Goal: Task Accomplishment & Management: Use online tool/utility

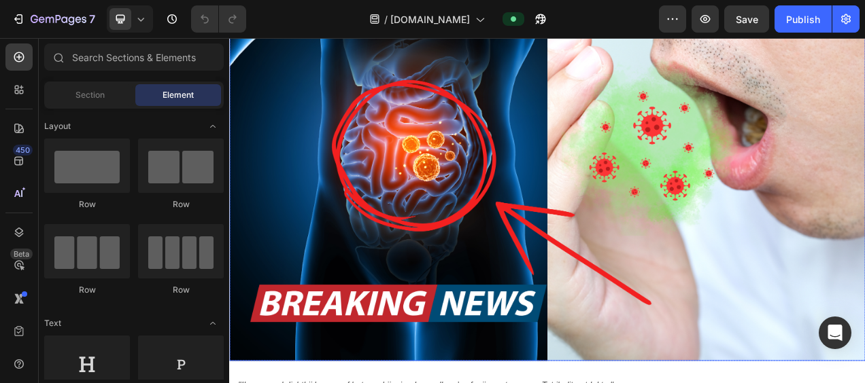
scroll to position [544, 0]
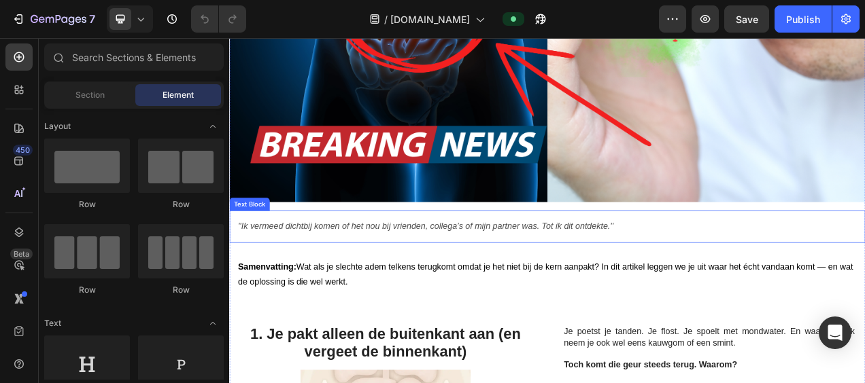
click at [511, 279] on icon "''Ik vermeed dichtbij komen of het nou bij vrienden, collega’s of mijn partner …" at bounding box center [481, 280] width 482 height 12
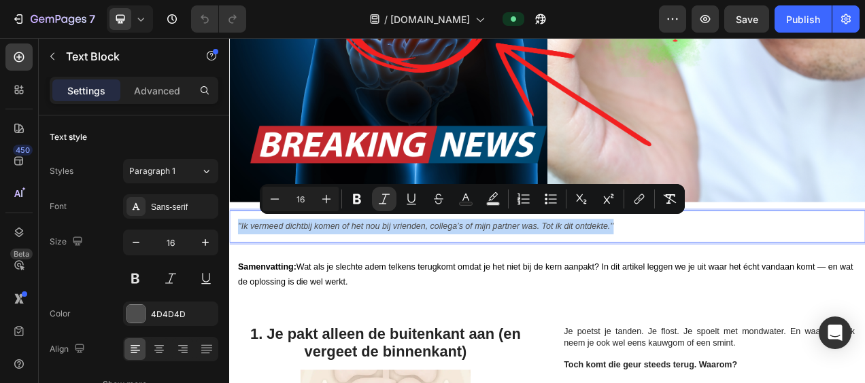
click at [712, 275] on icon "''Ik vermeed dichtbij komen of het nou bij vrienden, collega’s of mijn partner …" at bounding box center [481, 280] width 482 height 12
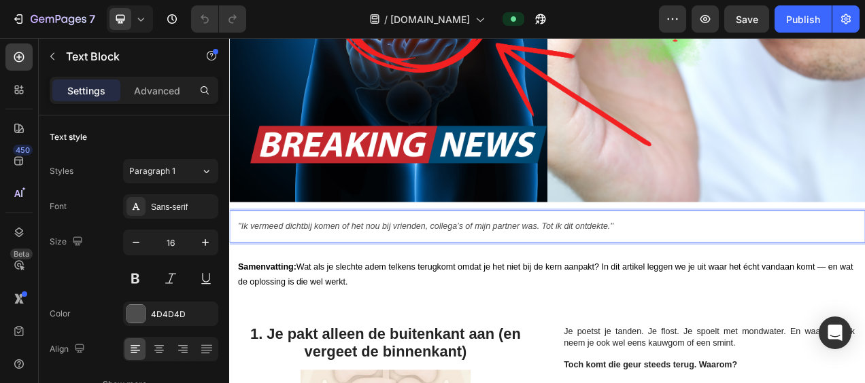
click at [718, 275] on icon "''Ik vermeed dichtbij komen of het nou bij vrienden, collega’s of mijn partner …" at bounding box center [481, 280] width 482 height 12
click at [726, 273] on p "''Ik vermeed dichtbij komen of het nou bij vrienden, collega’s of mijn partner …" at bounding box center [637, 281] width 794 height 20
click at [734, 271] on p "''Ik vermeed dichtbij komen of het nou bij vrienden, collega’s of mijn partner …" at bounding box center [637, 281] width 794 height 20
click at [581, 278] on icon "''Ik vermeed dichtbij komen of het nou bij vrienden, collega’s of mijn partner …" at bounding box center [536, 280] width 592 height 12
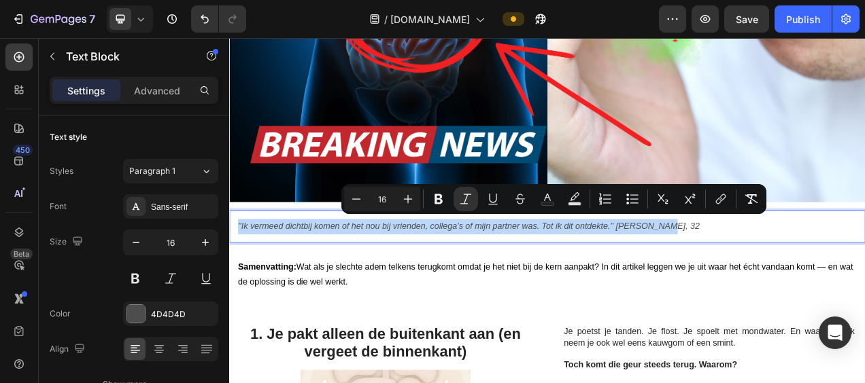
click at [581, 278] on icon "''Ik vermeed dichtbij komen of het nou bij vrienden, collega’s of mijn partner …" at bounding box center [536, 280] width 592 height 12
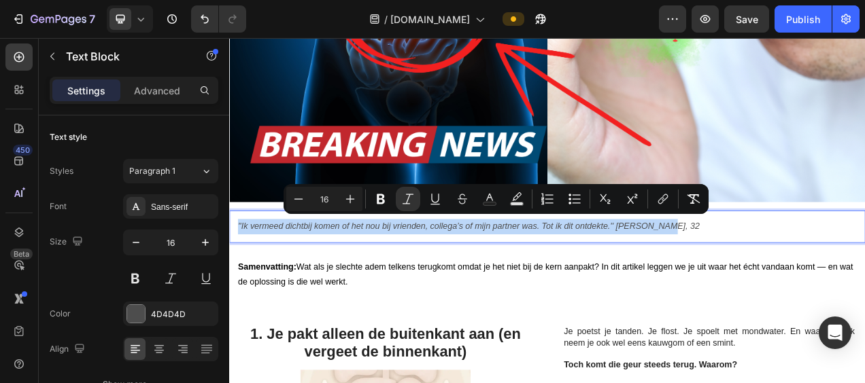
copy icon "''Ik vermeed dichtbij komen of het nou bij vrienden, collega’s of mijn partner …"
click at [677, 275] on icon "''Ik vermeed dichtbij komen of het nou bij vrienden, collega’s of mijn partner …" at bounding box center [536, 280] width 592 height 12
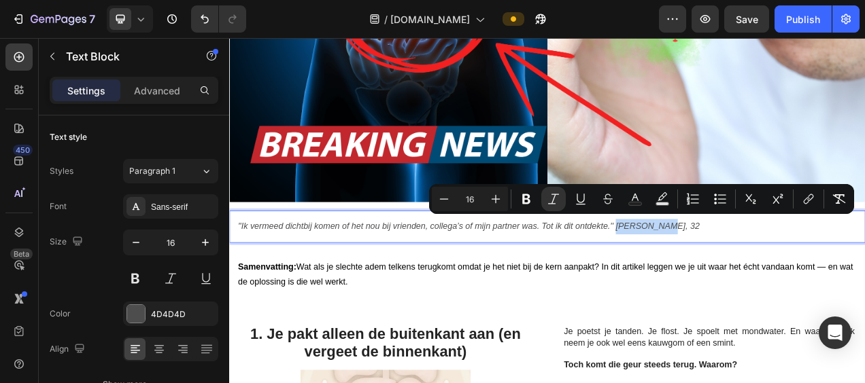
drag, startPoint x: 725, startPoint y: 272, endPoint x: 785, endPoint y: 275, distance: 59.9
click at [785, 275] on p "''Ik vermeed dichtbij komen of het nou bij vrienden, collega’s of mijn partner …" at bounding box center [637, 281] width 794 height 20
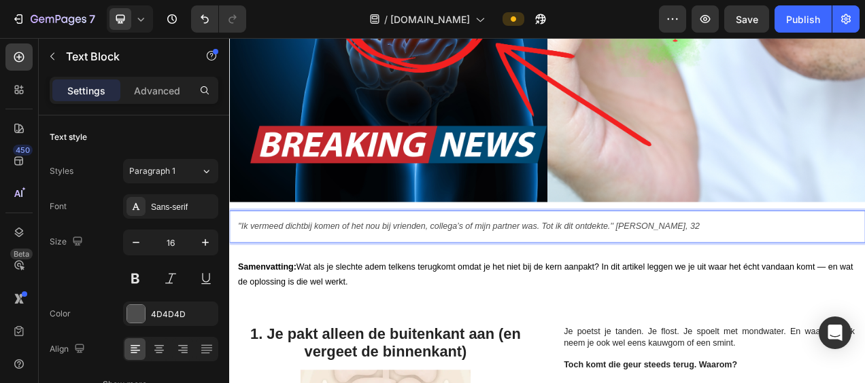
click at [726, 274] on icon "''Ik vermeed dichtbij komen of het nou bij vrienden, collega’s of mijn partner …" at bounding box center [536, 280] width 592 height 12
drag, startPoint x: 789, startPoint y: 271, endPoint x: 724, endPoint y: 274, distance: 64.7
click at [724, 274] on icon "''Ik vermeed dichtbij komen of het nou bij vrienden, collega’s of mijn partner …" at bounding box center [539, 280] width 599 height 12
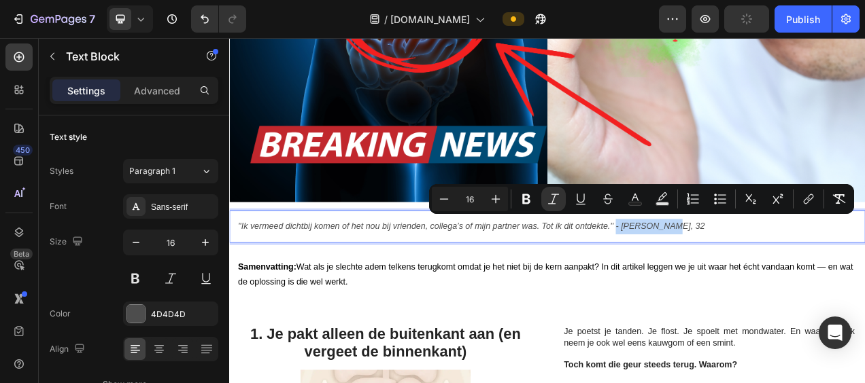
click at [753, 274] on icon "''Ik vermeed dichtbij komen of het nou bij vrienden, collega’s of mijn partner …" at bounding box center [539, 280] width 599 height 12
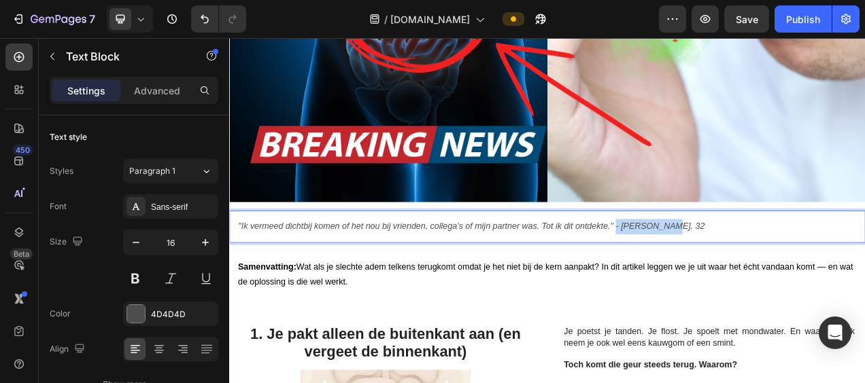
drag, startPoint x: 790, startPoint y: 269, endPoint x: 725, endPoint y: 277, distance: 65.1
click at [725, 277] on p "''Ik vermeed dichtbij komen of het nou bij vrienden, collega’s of mijn partner …" at bounding box center [637, 281] width 794 height 20
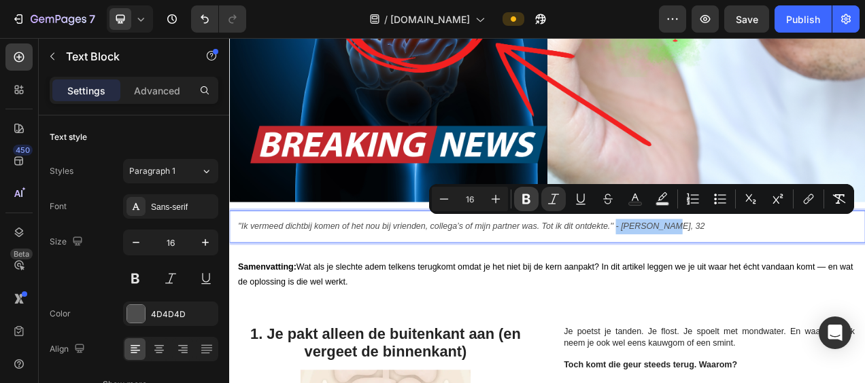
click at [530, 203] on icon "Editor contextual toolbar" at bounding box center [526, 199] width 14 height 14
click at [756, 275] on strong "- [PERSON_NAME], 32" at bounding box center [780, 280] width 116 height 12
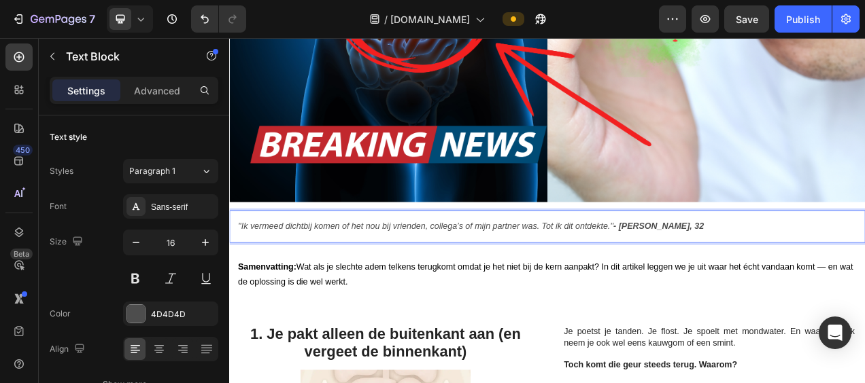
click at [774, 274] on strong "- [PERSON_NAME], 32" at bounding box center [780, 280] width 116 height 12
click at [776, 276] on strong "- [PERSON_NAME], 32" at bounding box center [780, 280] width 116 height 12
click at [792, 20] on div "Publish" at bounding box center [803, 19] width 34 height 14
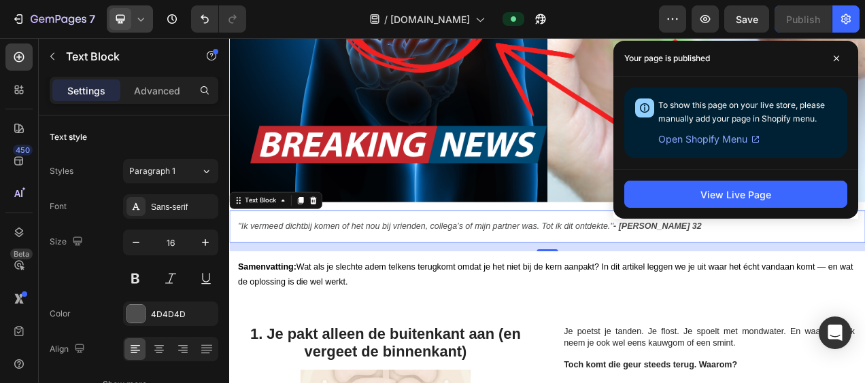
click at [135, 19] on icon at bounding box center [141, 19] width 14 height 14
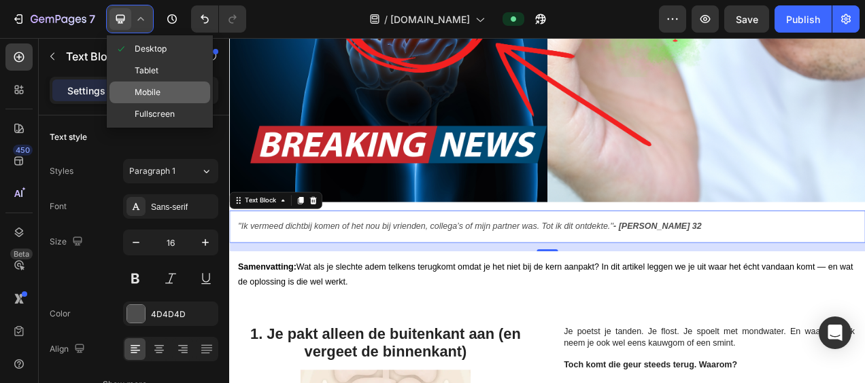
click at [163, 88] on div "Mobile" at bounding box center [159, 93] width 101 height 22
type input "14"
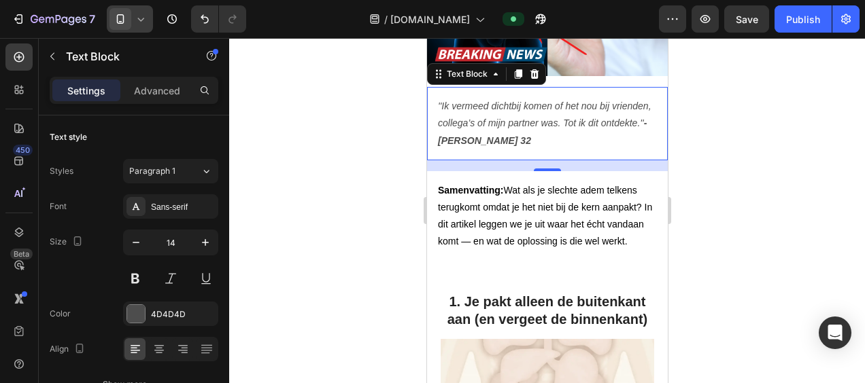
scroll to position [460, 0]
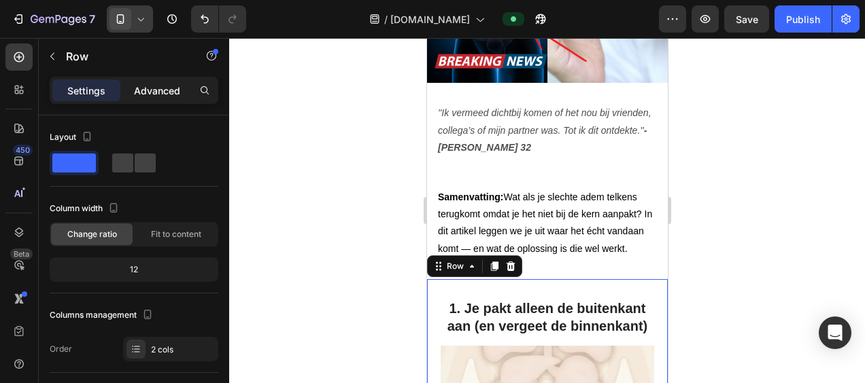
click at [163, 90] on p "Advanced" at bounding box center [157, 91] width 46 height 14
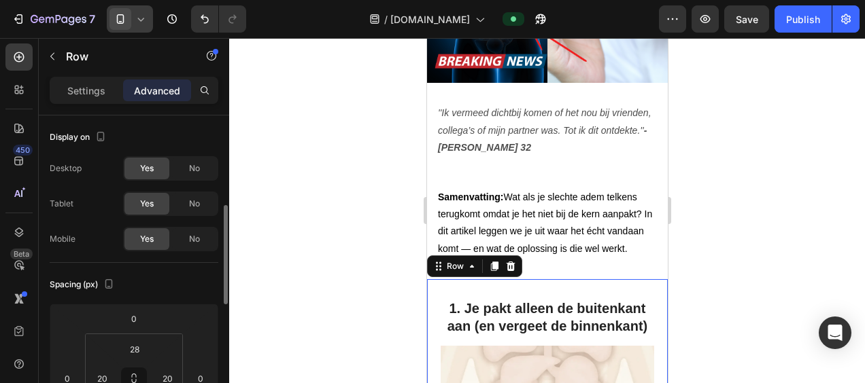
scroll to position [68, 0]
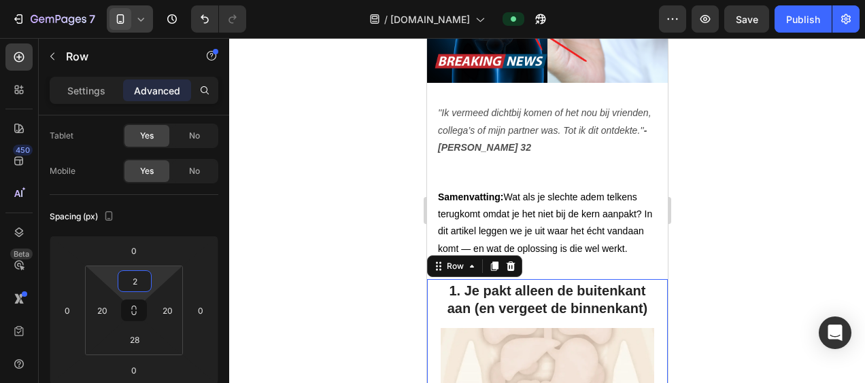
type input "0"
drag, startPoint x: 154, startPoint y: 277, endPoint x: 155, endPoint y: 287, distance: 10.3
click at [155, 0] on html "7 / [DOMAIN_NAME] Preview Save Publish 450 Beta Sections(18) Elements(83) Secti…" at bounding box center [432, 0] width 865 height 0
click at [787, 20] on div "Publish" at bounding box center [803, 19] width 34 height 14
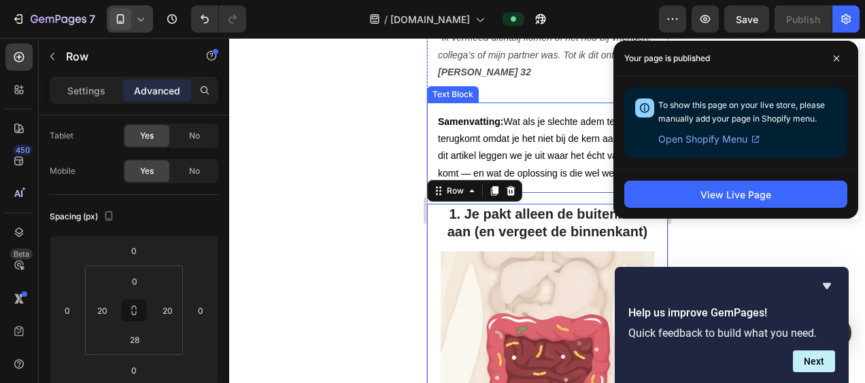
scroll to position [528, 0]
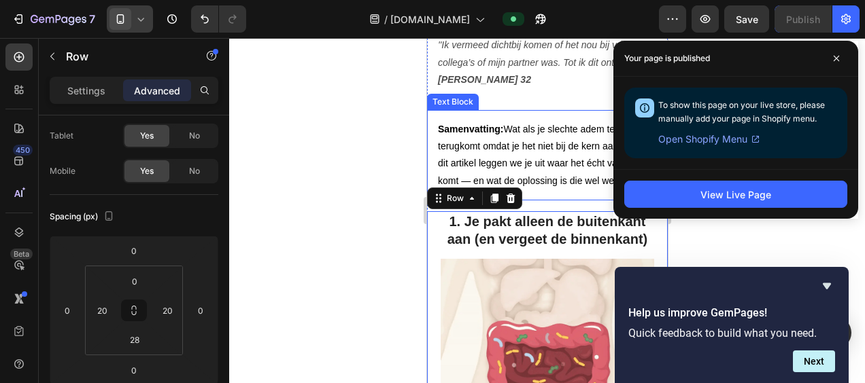
click at [553, 110] on div "Samenvatting: Wat als je slechte adem telkens terugkomt omdat je het niet bij d…" at bounding box center [546, 155] width 241 height 90
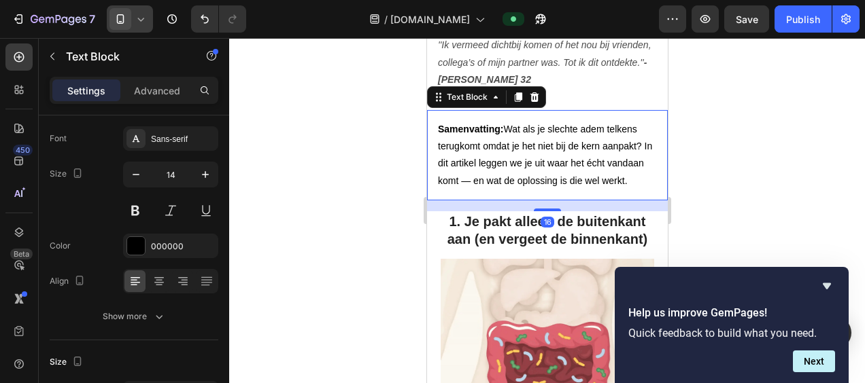
scroll to position [0, 0]
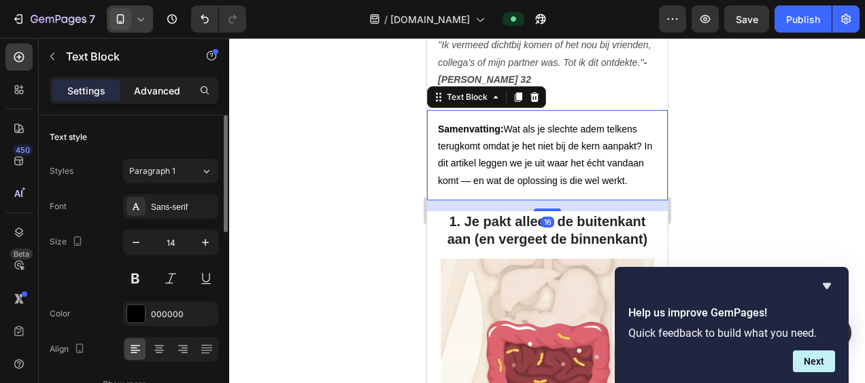
click at [152, 86] on p "Advanced" at bounding box center [157, 91] width 46 height 14
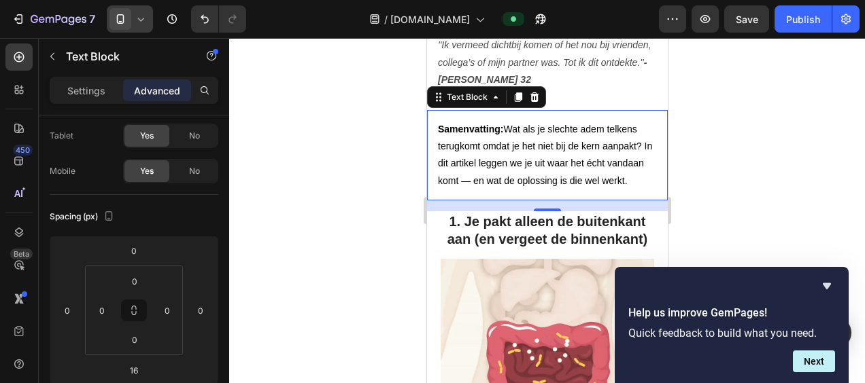
scroll to position [392, 0]
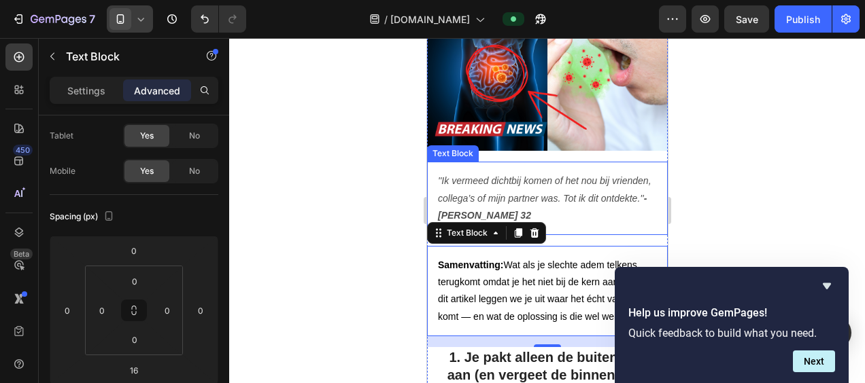
click at [578, 211] on p "''Ik vermeed dichtbij komen of het nou bij vrienden, collega’s of mijn partner …" at bounding box center [546, 199] width 219 height 52
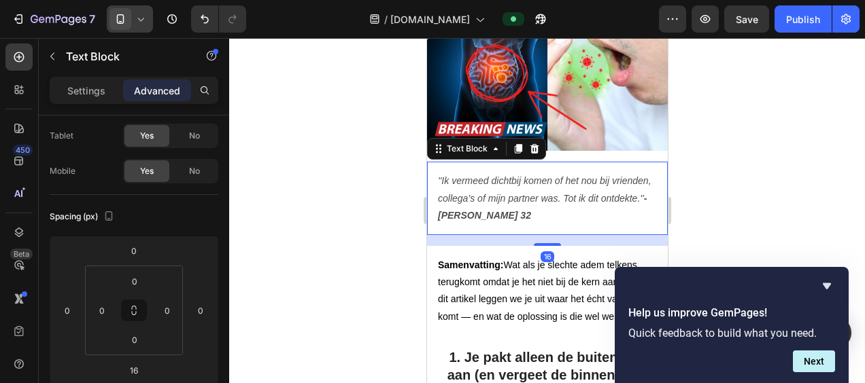
click at [572, 235] on div "16" at bounding box center [546, 240] width 241 height 11
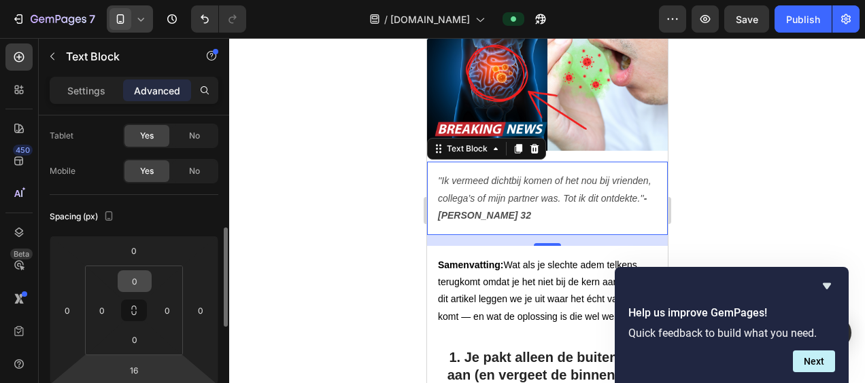
scroll to position [136, 0]
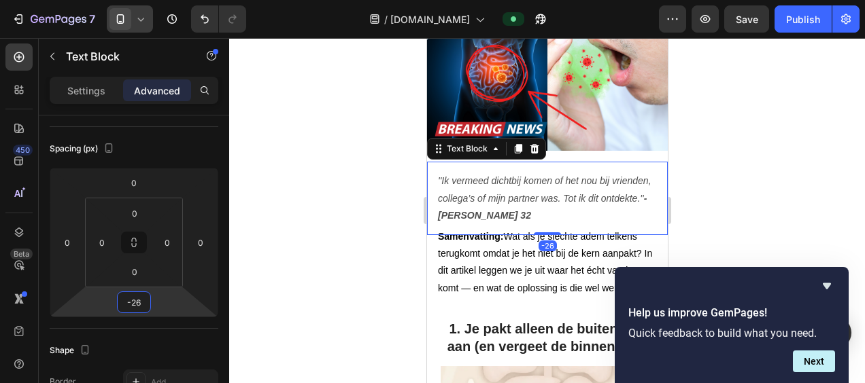
drag, startPoint x: 152, startPoint y: 302, endPoint x: 155, endPoint y: 316, distance: 14.7
click at [155, 0] on html "7 / [DOMAIN_NAME] Preview Save Publish 450 Beta Sections(18) Elements(83) Secti…" at bounding box center [432, 0] width 865 height 0
click at [198, 16] on icon "Undo/Redo" at bounding box center [205, 19] width 14 height 14
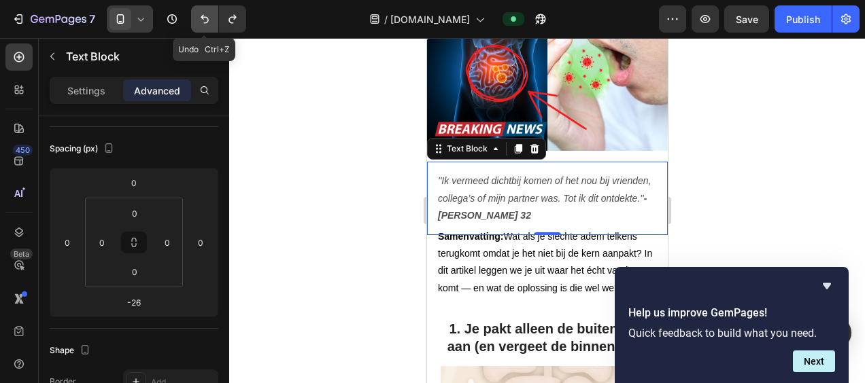
click at [198, 16] on icon "Undo/Redo" at bounding box center [205, 19] width 14 height 14
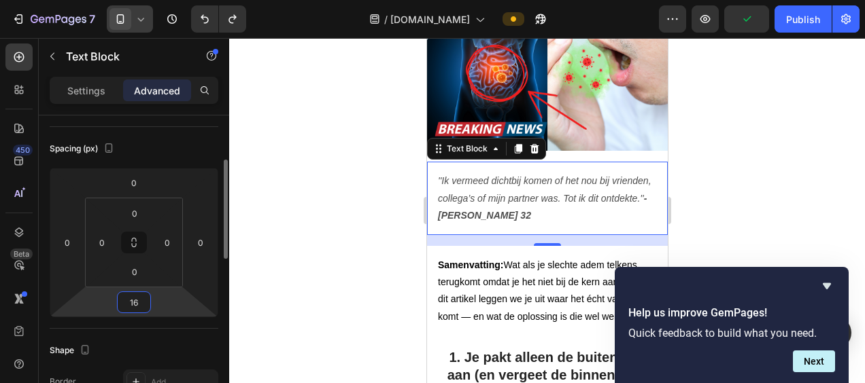
click at [136, 302] on input "16" at bounding box center [133, 302] width 27 height 20
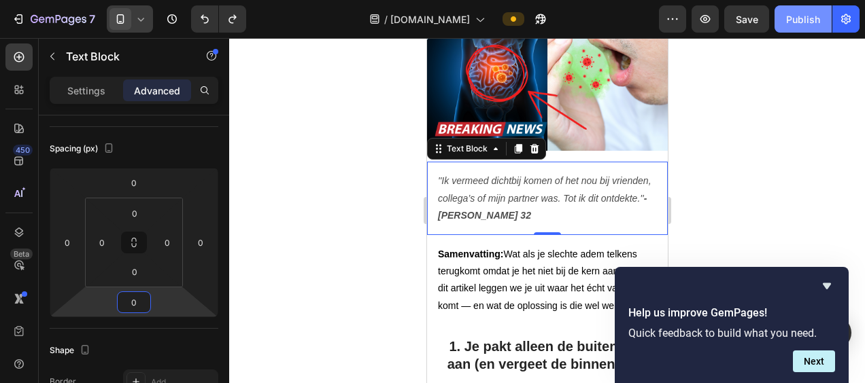
type input "0"
click at [804, 22] on div "Publish" at bounding box center [803, 19] width 34 height 14
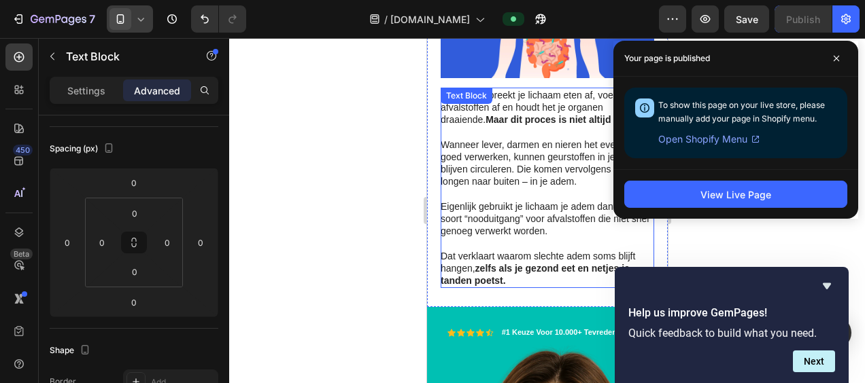
scroll to position [2431, 0]
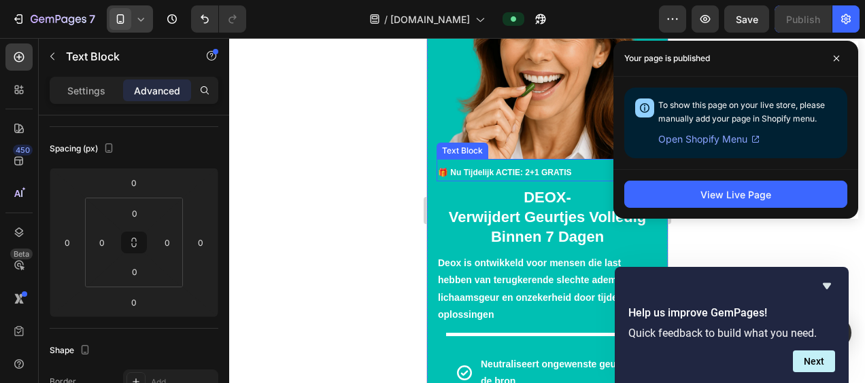
click at [494, 168] on strong "🎁 Nu Tijdelijk ACTIE: 2+1 GRATIS" at bounding box center [503, 173] width 133 height 10
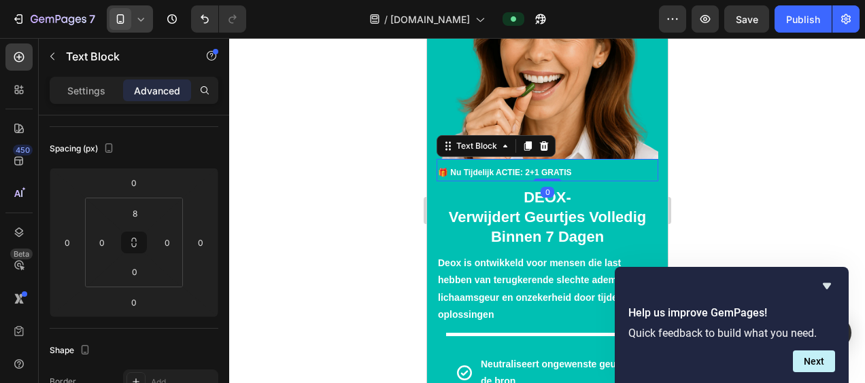
click at [492, 171] on strong "🎁 Nu Tijdelijk ACTIE: 2+1 GRATIS" at bounding box center [503, 173] width 133 height 10
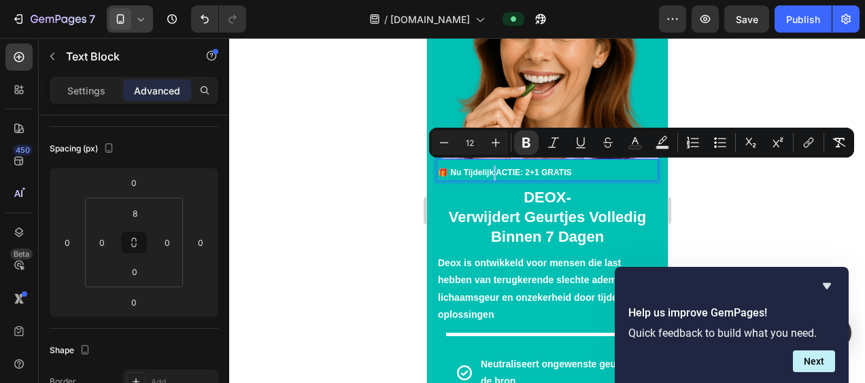
click at [494, 170] on strong "🎁 Nu Tijdelijk ACTIE: 2+1 GRATIS" at bounding box center [503, 173] width 133 height 10
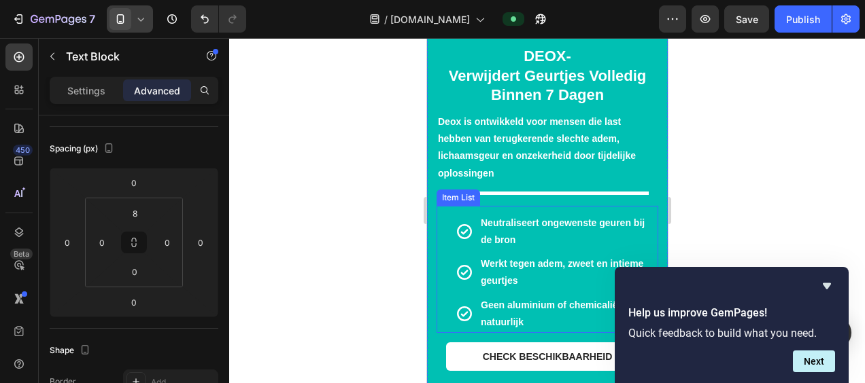
scroll to position [5627, 0]
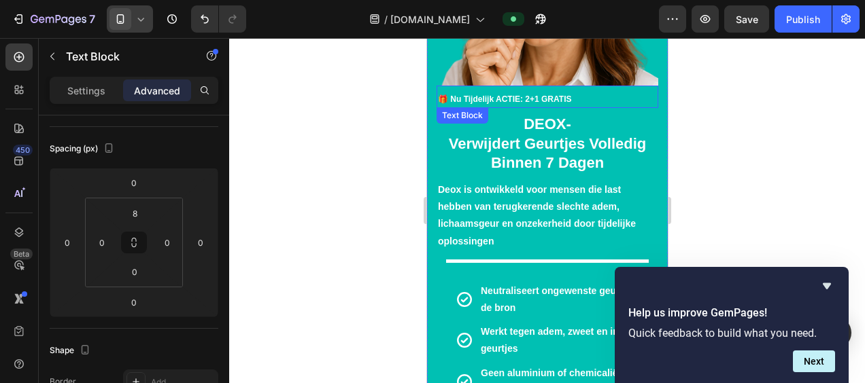
click at [492, 95] on strong "🎁 Nu Tijdelijk ACTIE: 2+1 GRATIS" at bounding box center [503, 100] width 133 height 10
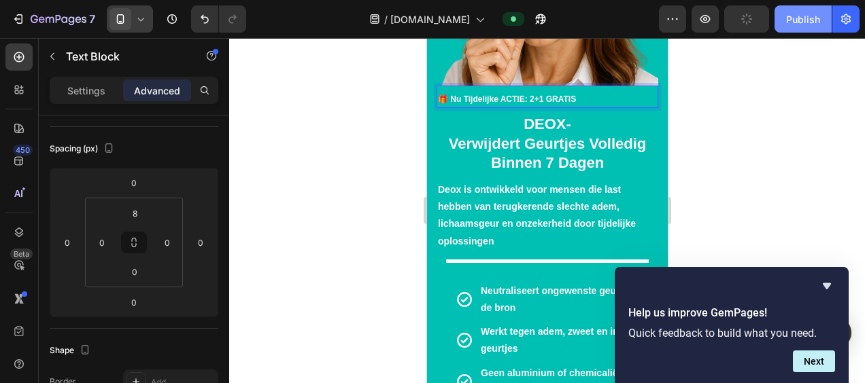
click at [806, 18] on div "Publish" at bounding box center [803, 19] width 34 height 14
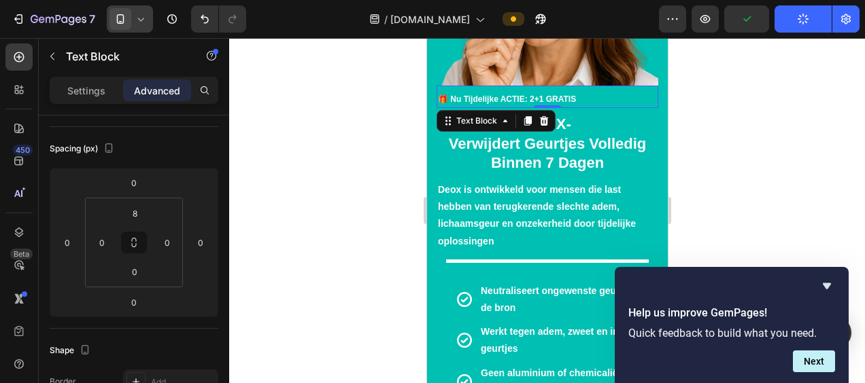
click at [138, 20] on icon at bounding box center [141, 19] width 14 height 14
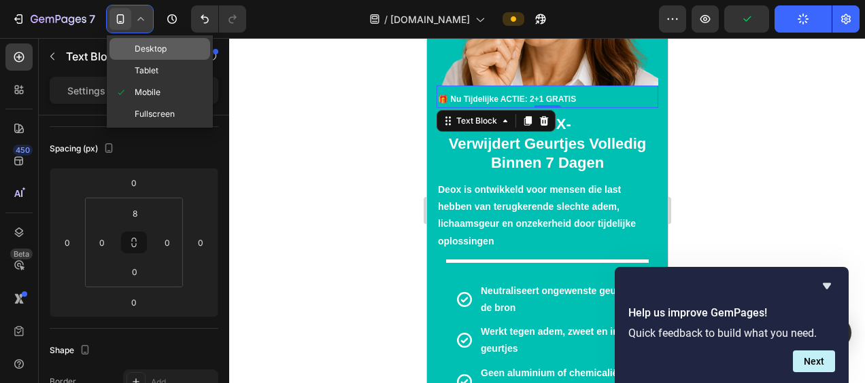
click at [150, 44] on span "Desktop" at bounding box center [151, 49] width 32 height 14
type input "9"
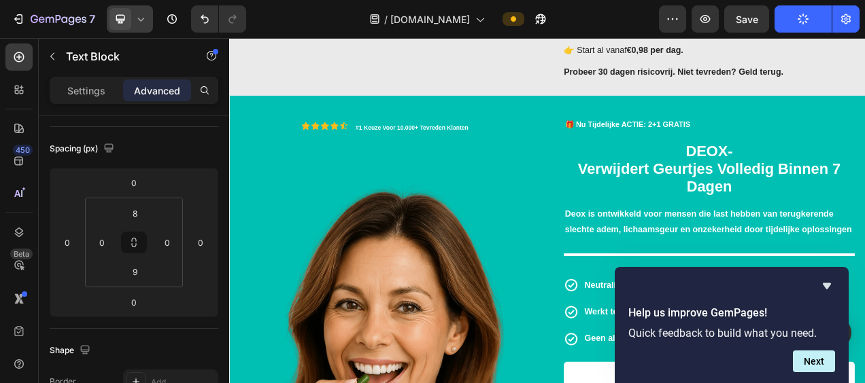
scroll to position [4556, 0]
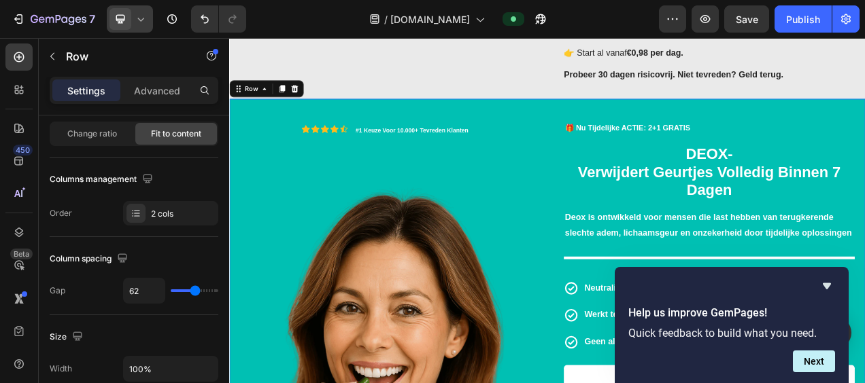
scroll to position [0, 0]
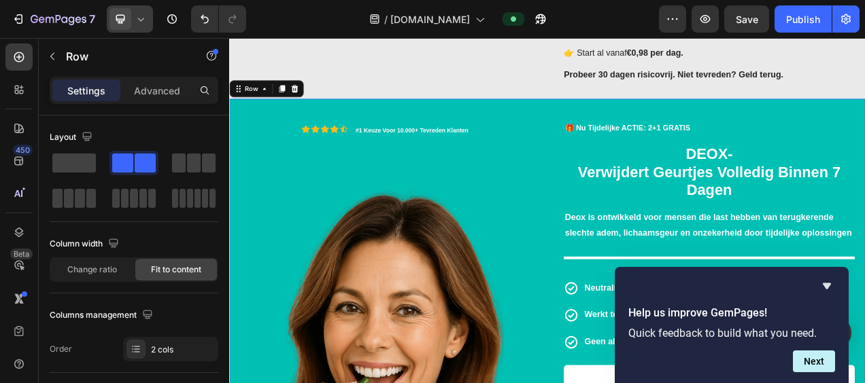
click at [136, 20] on icon at bounding box center [141, 19] width 14 height 14
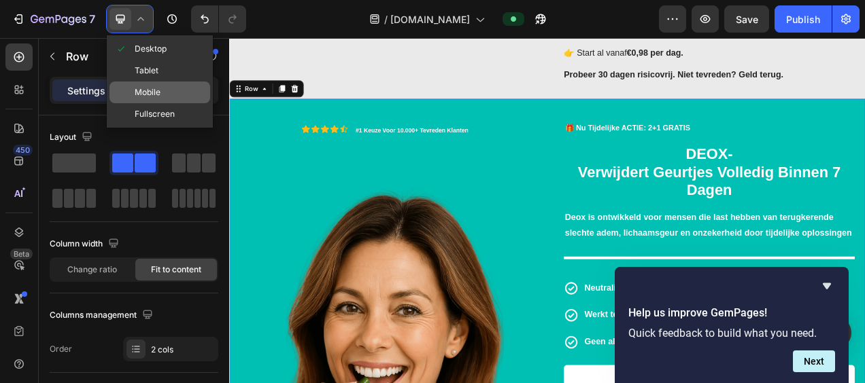
click at [156, 91] on span "Mobile" at bounding box center [148, 93] width 26 height 14
type input "0"
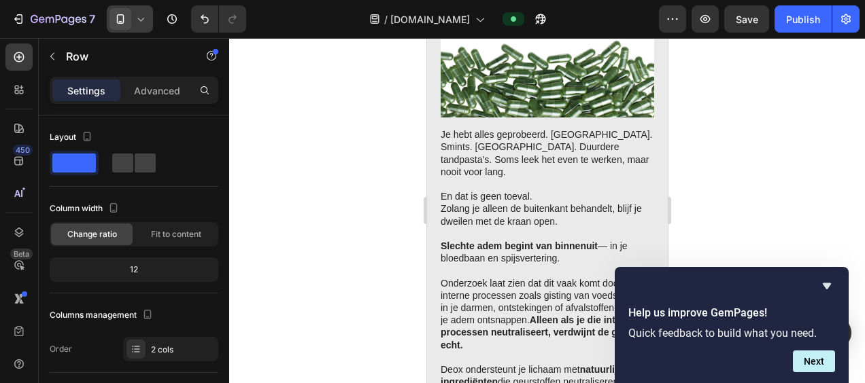
scroll to position [4463, 0]
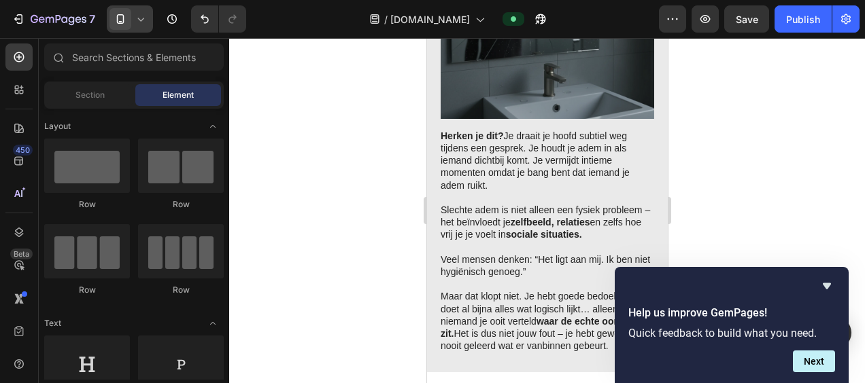
drag, startPoint x: 660, startPoint y: 259, endPoint x: 1230, endPoint y: 299, distance: 571.2
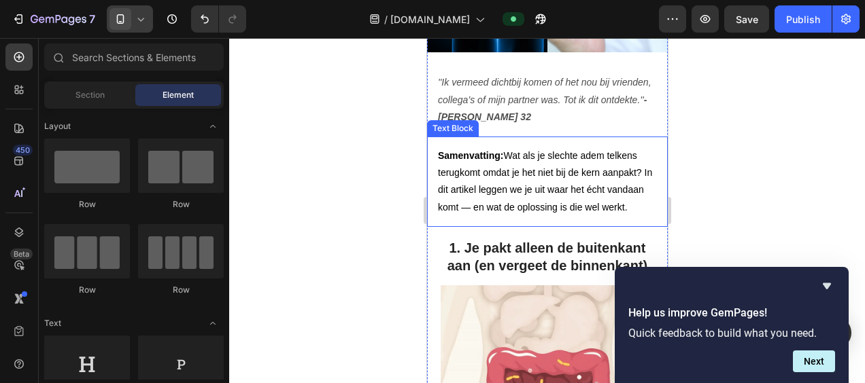
scroll to position [422, 0]
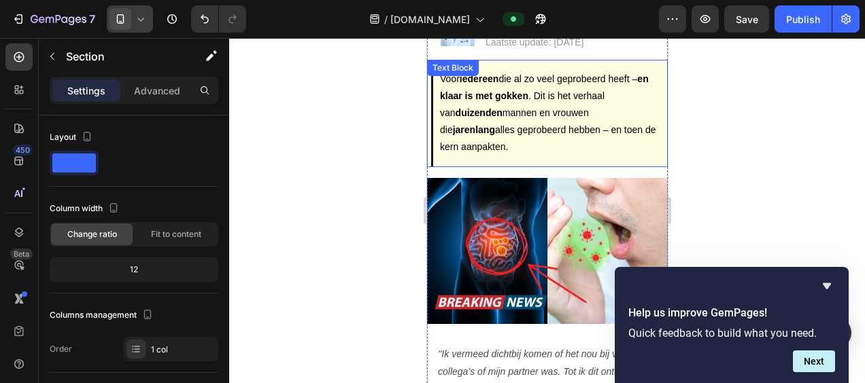
scroll to position [150, 0]
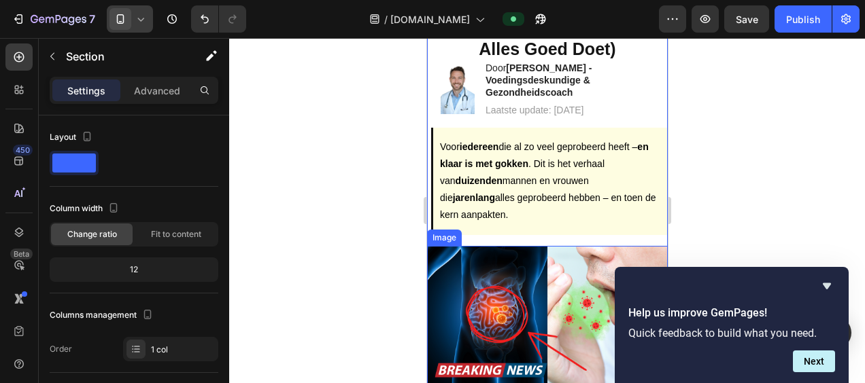
click at [523, 266] on img at bounding box center [546, 319] width 241 height 147
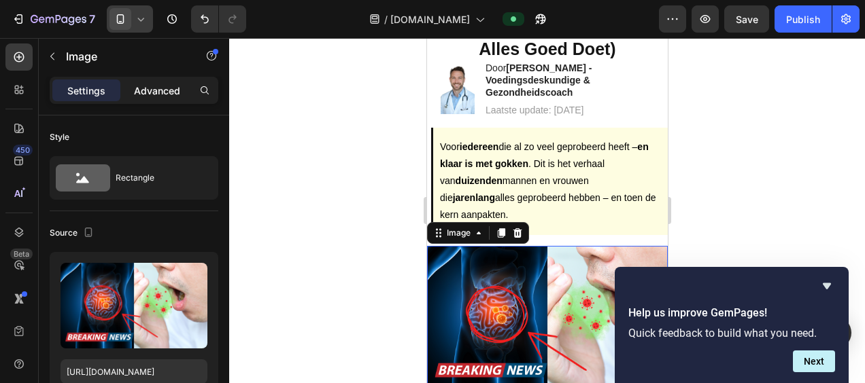
click at [165, 97] on p "Advanced" at bounding box center [157, 91] width 46 height 14
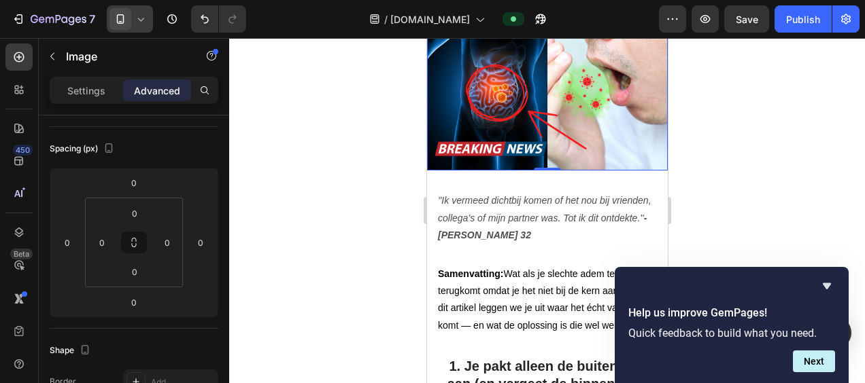
scroll to position [422, 0]
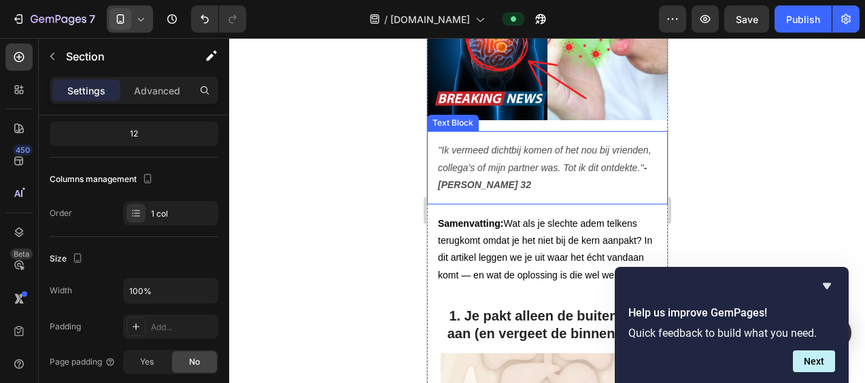
scroll to position [0, 0]
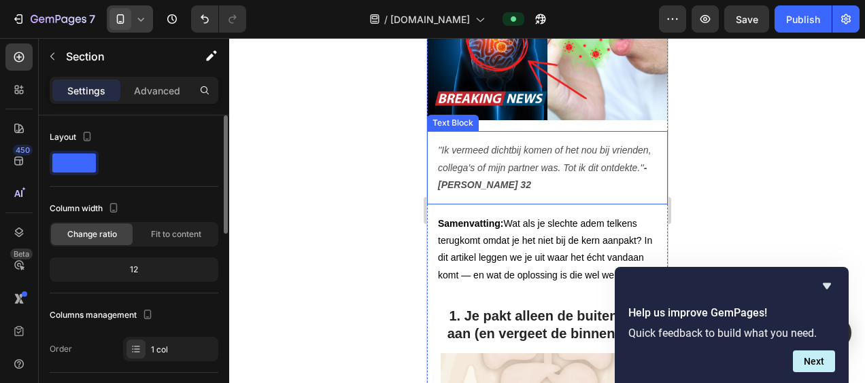
click at [521, 131] on div "''Ik vermeed dichtbij komen of het nou bij vrienden, collega’s of mijn partner …" at bounding box center [546, 167] width 241 height 73
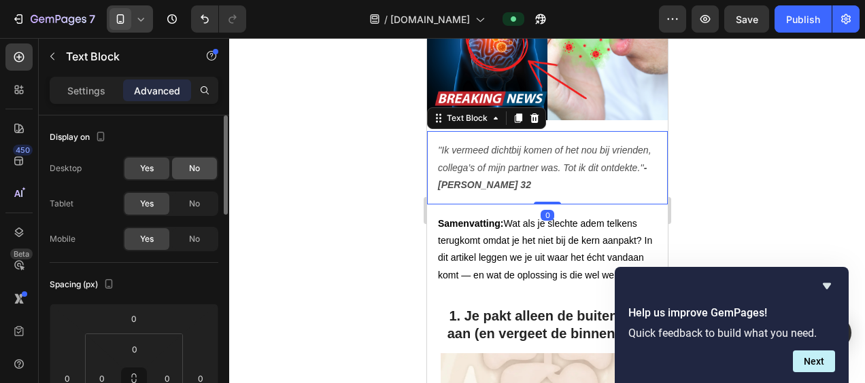
scroll to position [136, 0]
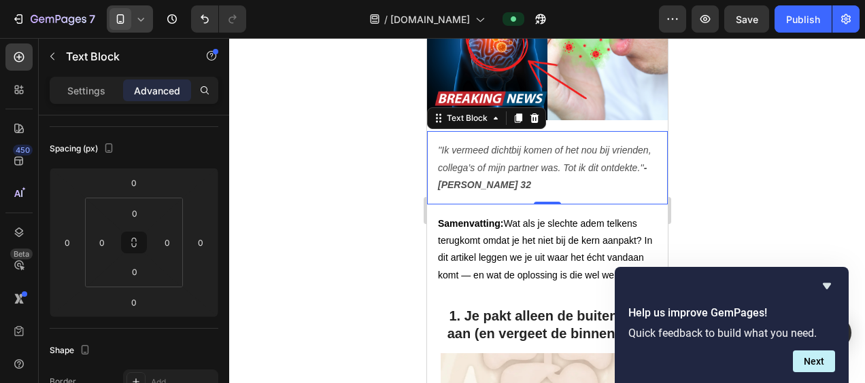
click at [495, 142] on p "''Ik vermeed dichtbij komen of het nou bij vrienden, collega’s of mijn partner …" at bounding box center [546, 168] width 219 height 52
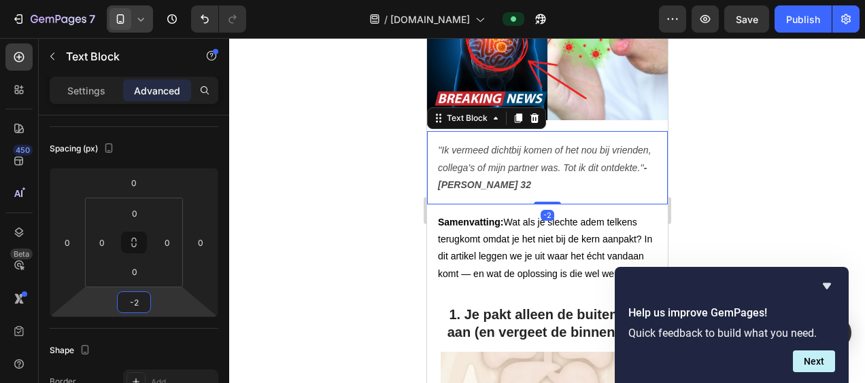
click at [156, 0] on html "7 / [DOMAIN_NAME] Preview Save Publish 450 Beta Sections(18) Elements(83) Secti…" at bounding box center [432, 0] width 865 height 0
click at [203, 19] on icon "Undo/Redo" at bounding box center [205, 19] width 14 height 14
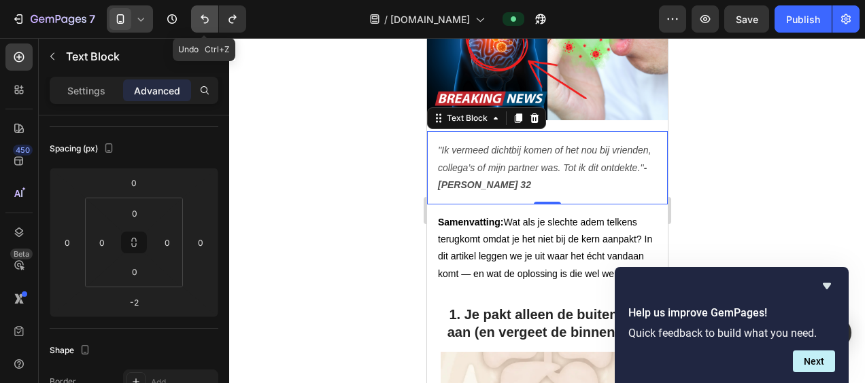
click at [203, 19] on icon "Undo/Redo" at bounding box center [205, 19] width 14 height 14
type input "0"
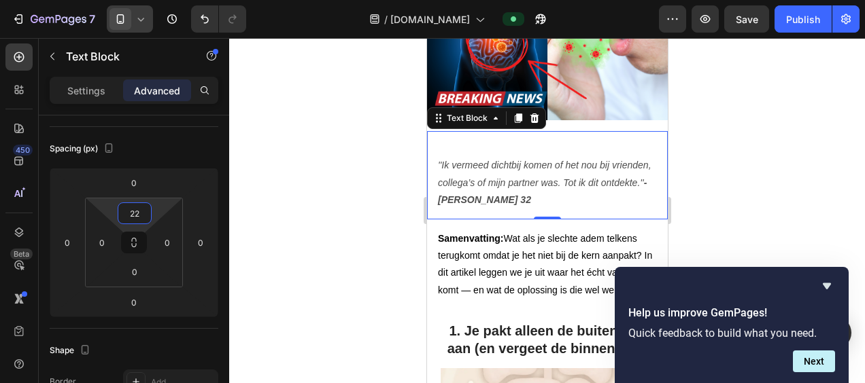
type input "0"
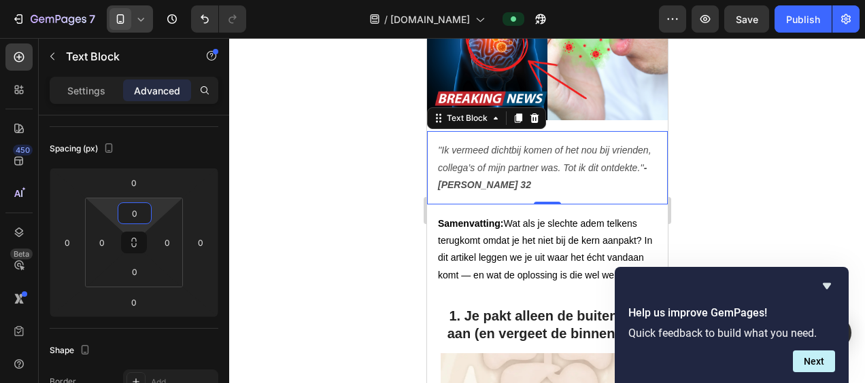
drag, startPoint x: 159, startPoint y: 213, endPoint x: 157, endPoint y: 223, distance: 10.4
click at [157, 0] on html "7 / [DOMAIN_NAME] Preview Save Publish 450 Beta Sections(18) Elements(83) Secti…" at bounding box center [432, 0] width 865 height 0
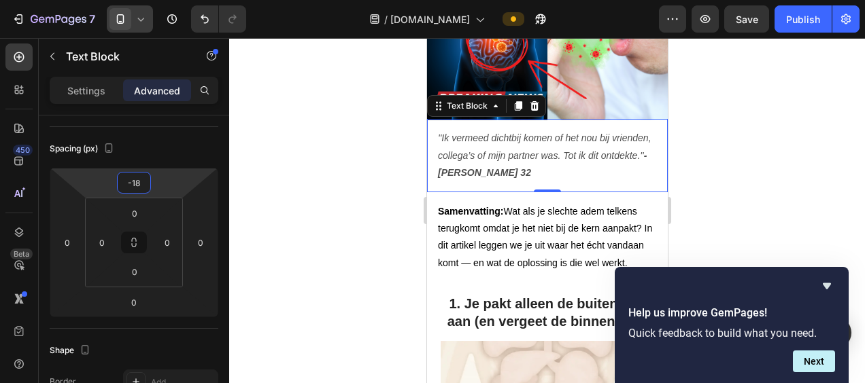
type input "-20"
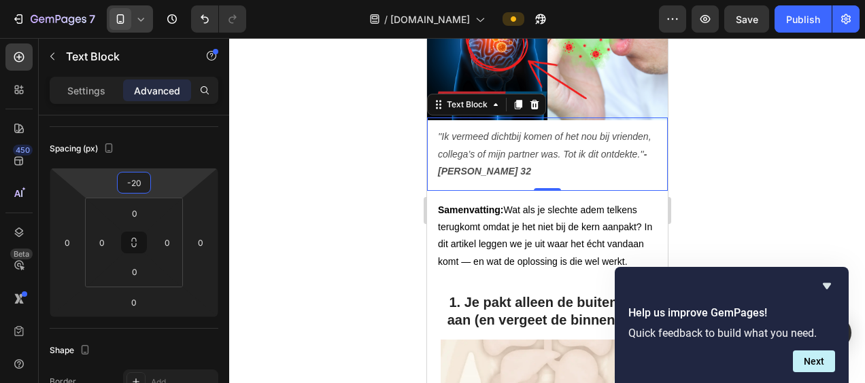
drag, startPoint x: 158, startPoint y: 182, endPoint x: 160, endPoint y: 189, distance: 7.3
click at [160, 0] on html "7 / [DOMAIN_NAME] Preview Save Publish 450 Beta Sections(18) Elements(83) Secti…" at bounding box center [432, 0] width 865 height 0
click at [776, 20] on button "Publish" at bounding box center [802, 18] width 57 height 27
